Goal: Information Seeking & Learning: Learn about a topic

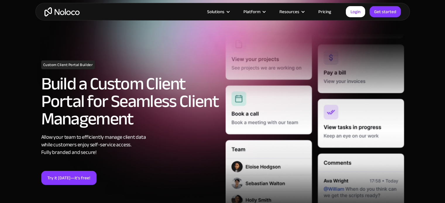
scroll to position [40, 0]
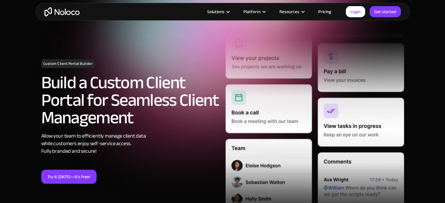
click at [39, 130] on div "Custom Client Portal Builder Build a Custom Client Portal for Seamless Client M…" at bounding box center [130, 121] width 184 height 125
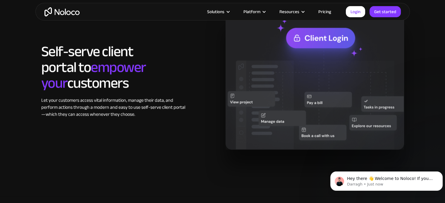
scroll to position [520, 0]
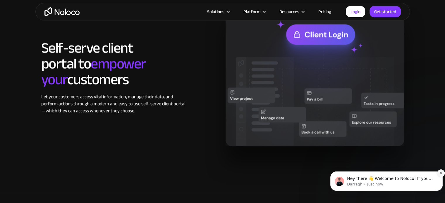
click at [440, 175] on icon "Dismiss notification" at bounding box center [440, 173] width 3 height 3
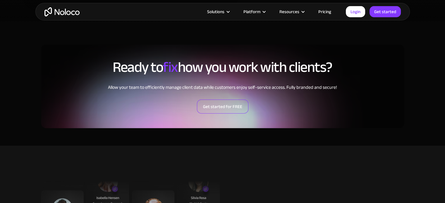
scroll to position [1353, 0]
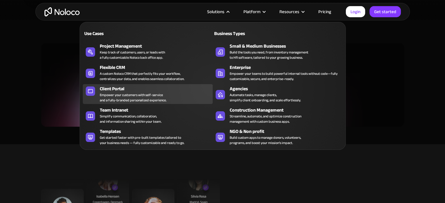
click at [154, 92] on div "Empower your customers with self-service and a fully-branded personalized exper…" at bounding box center [133, 97] width 67 height 11
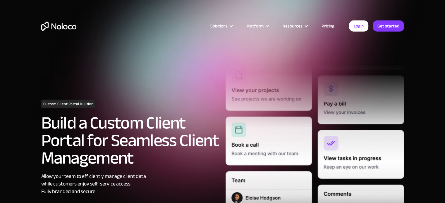
click at [328, 27] on link "Pricing" at bounding box center [328, 26] width 28 height 8
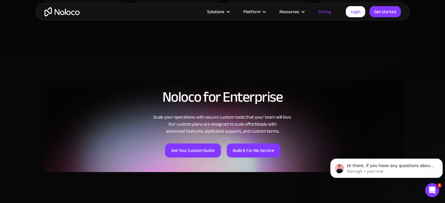
scroll to position [404, 0]
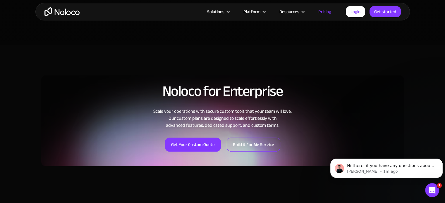
click at [269, 147] on link "Build it For Me Service" at bounding box center [254, 145] width 54 height 14
